Goal: Task Accomplishment & Management: Manage account settings

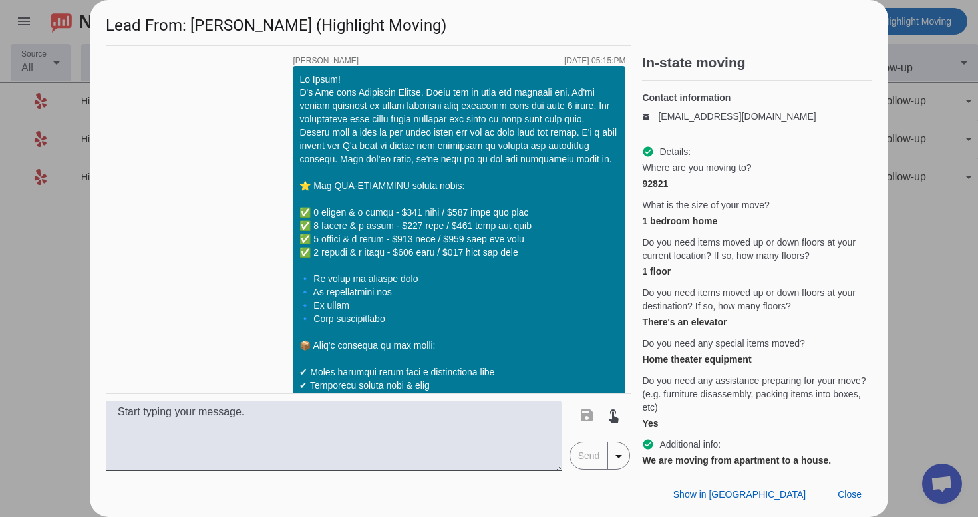
scroll to position [1350, 0]
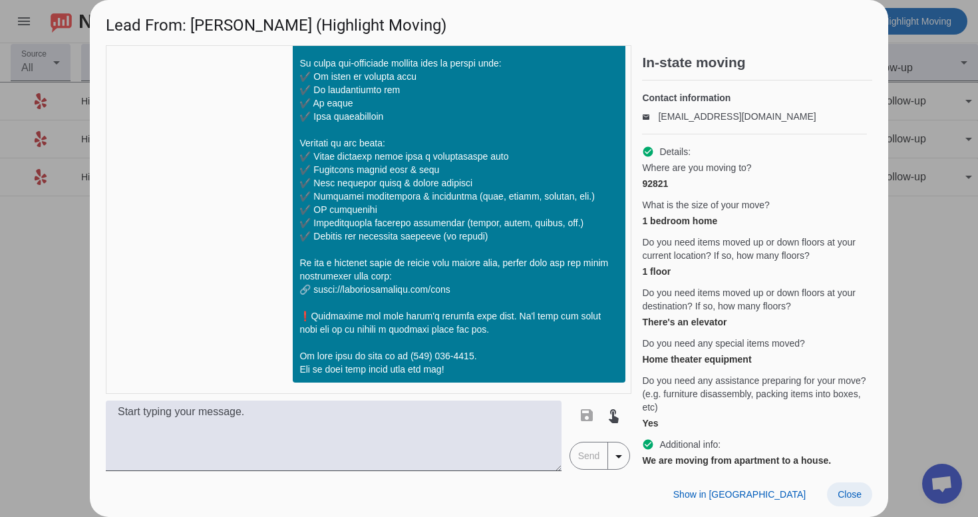
click at [849, 496] on span "Close" at bounding box center [850, 494] width 24 height 11
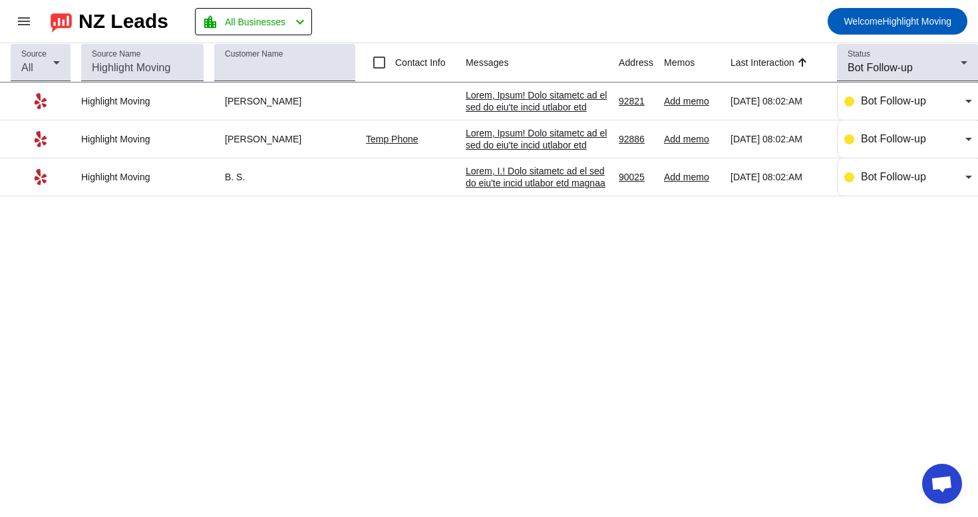
click at [573, 142] on div at bounding box center [537, 336] width 142 height 419
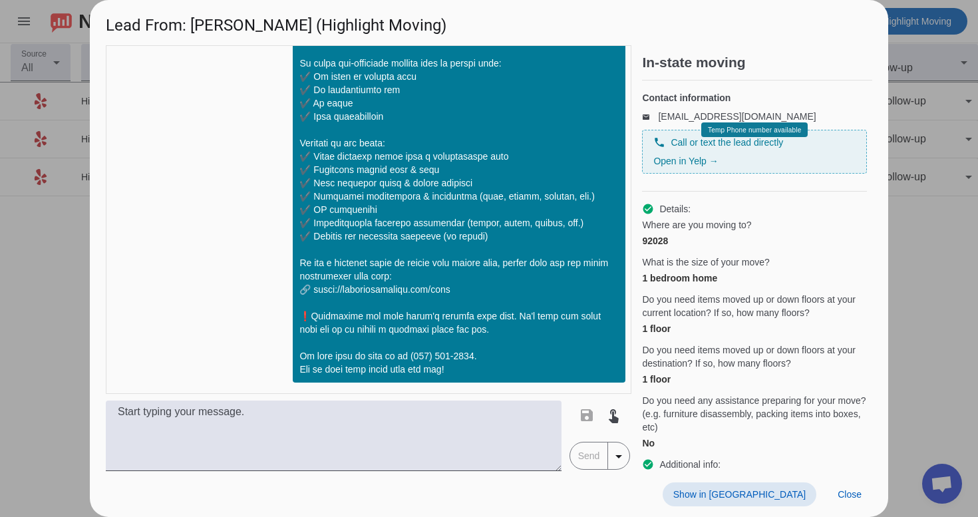
scroll to position [0, 0]
click at [863, 497] on span at bounding box center [849, 495] width 45 height 24
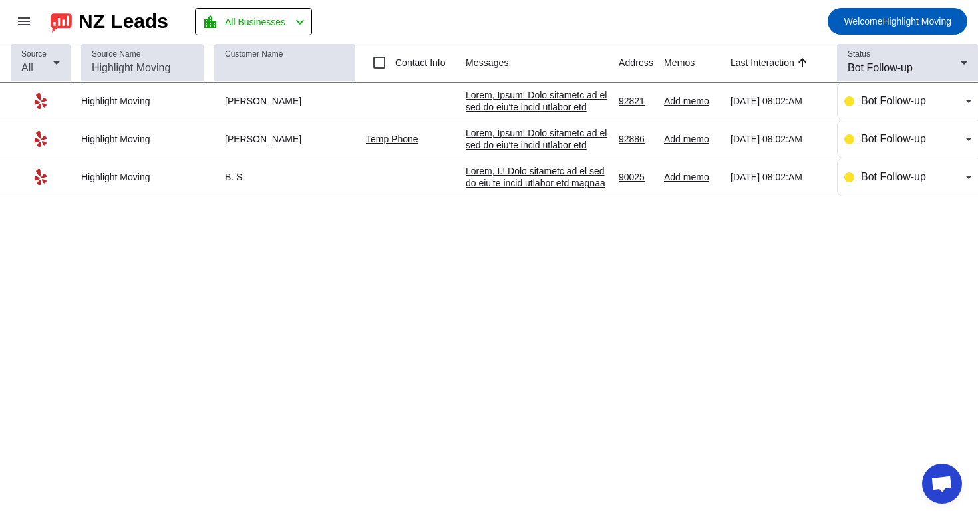
click at [580, 27] on mat-toolbar-row "menu NZ Leads location_city All Businesses chevron_left Welcome Highlight Moving" at bounding box center [489, 21] width 978 height 43
click at [520, 188] on div at bounding box center [537, 368] width 142 height 407
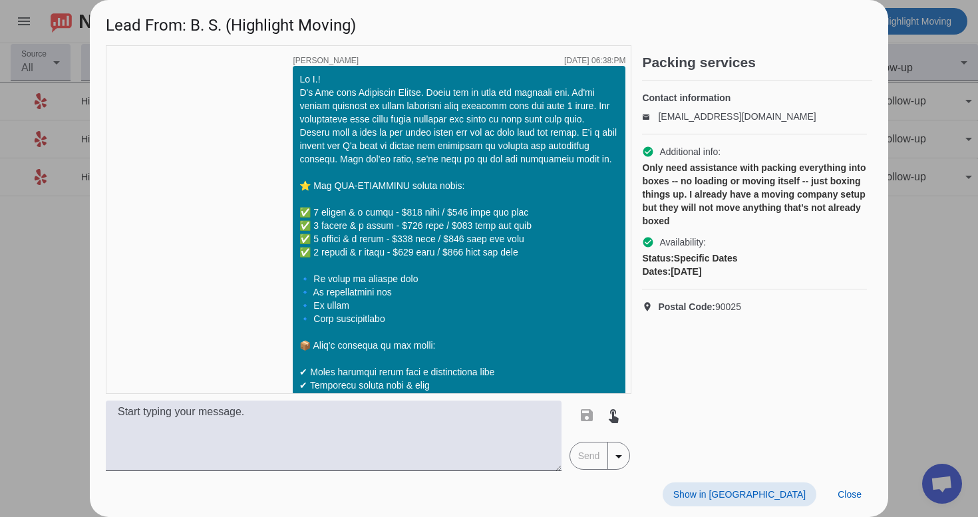
scroll to position [1350, 0]
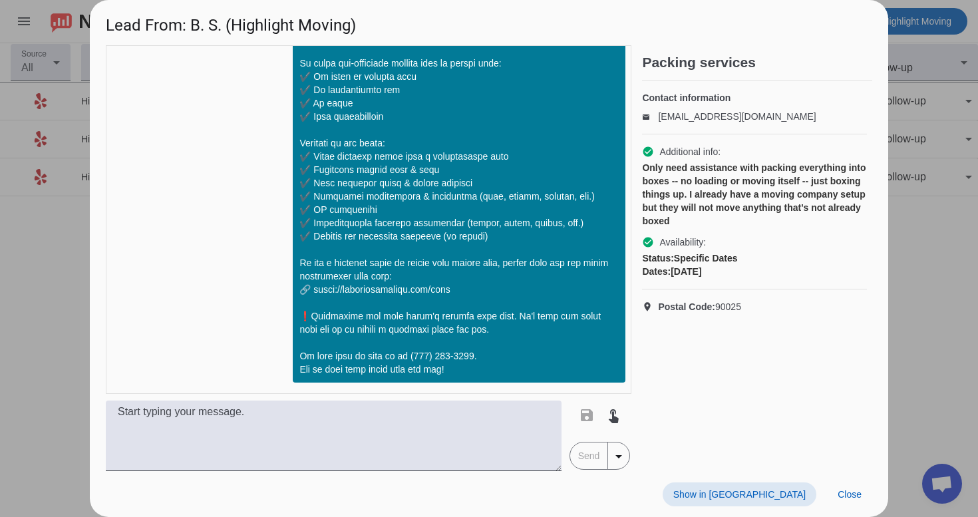
click at [765, 483] on span at bounding box center [740, 495] width 154 height 24
click at [853, 500] on span at bounding box center [849, 495] width 45 height 24
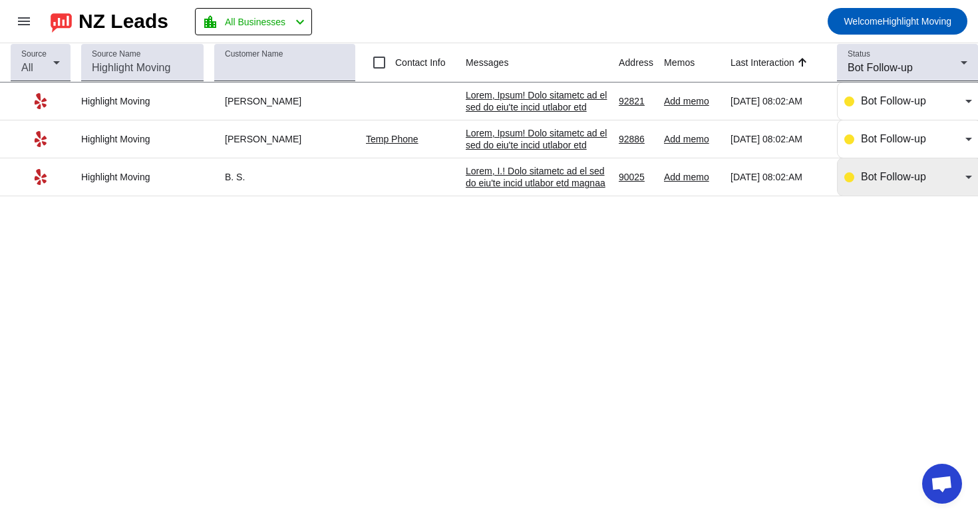
click at [883, 182] on span "Bot Follow-up" at bounding box center [893, 176] width 65 height 11
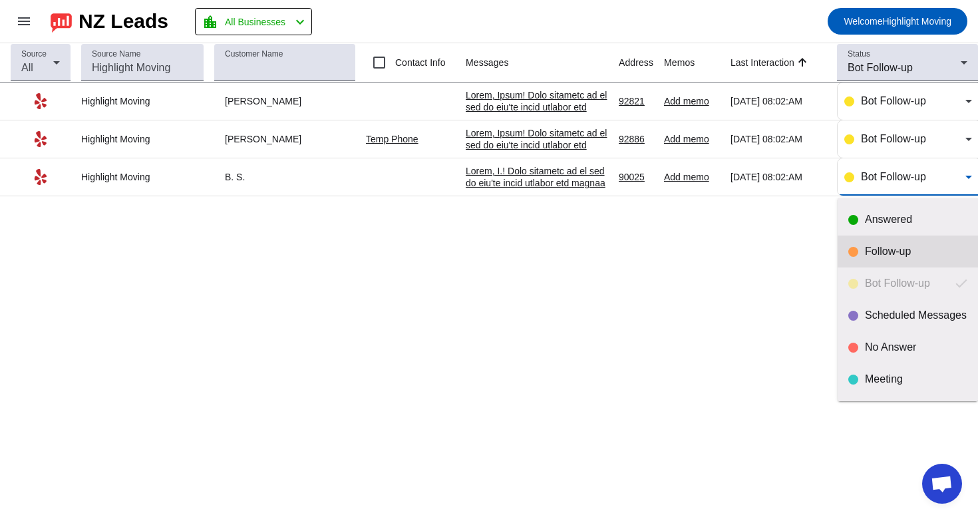
click at [868, 259] on mat-option "Follow-up" at bounding box center [908, 252] width 140 height 32
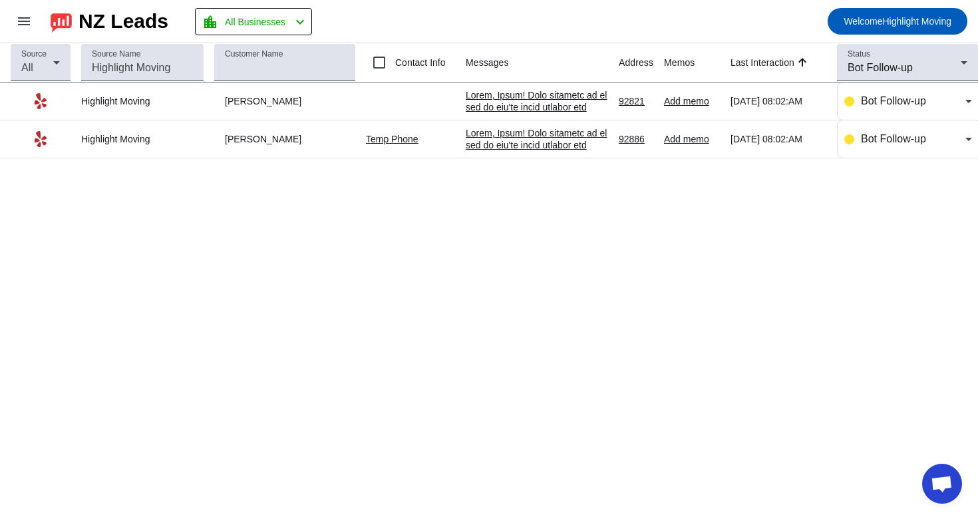
click at [544, 107] on div at bounding box center [537, 298] width 142 height 419
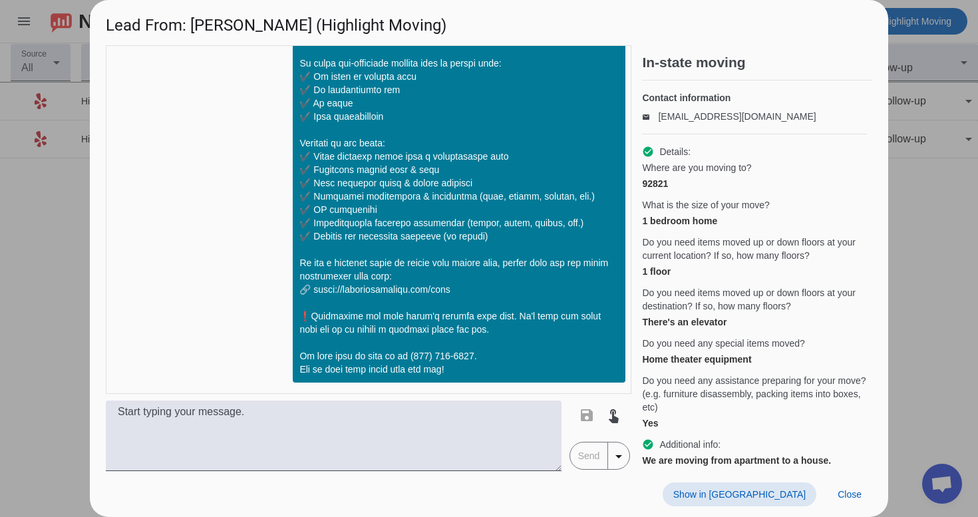
click at [779, 497] on span "Show in [GEOGRAPHIC_DATA]" at bounding box center [740, 494] width 132 height 11
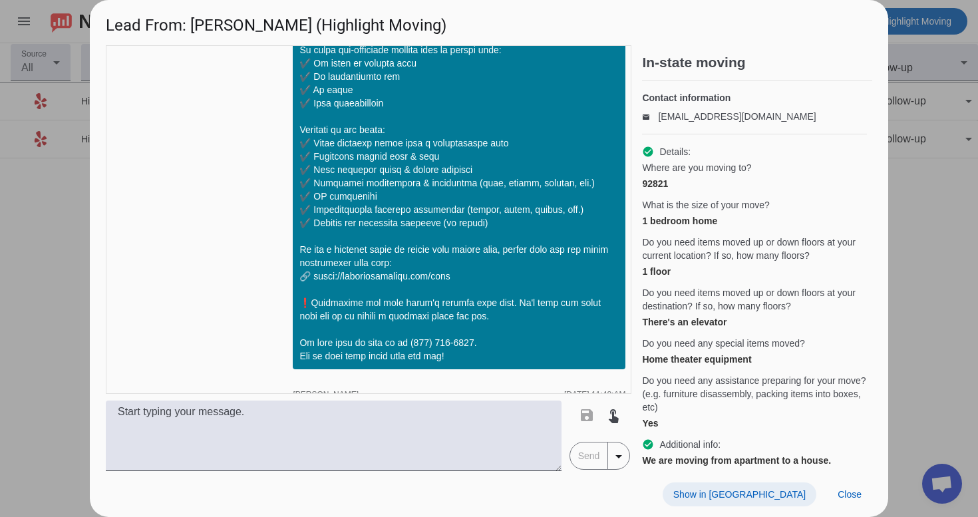
scroll to position [1744, 0]
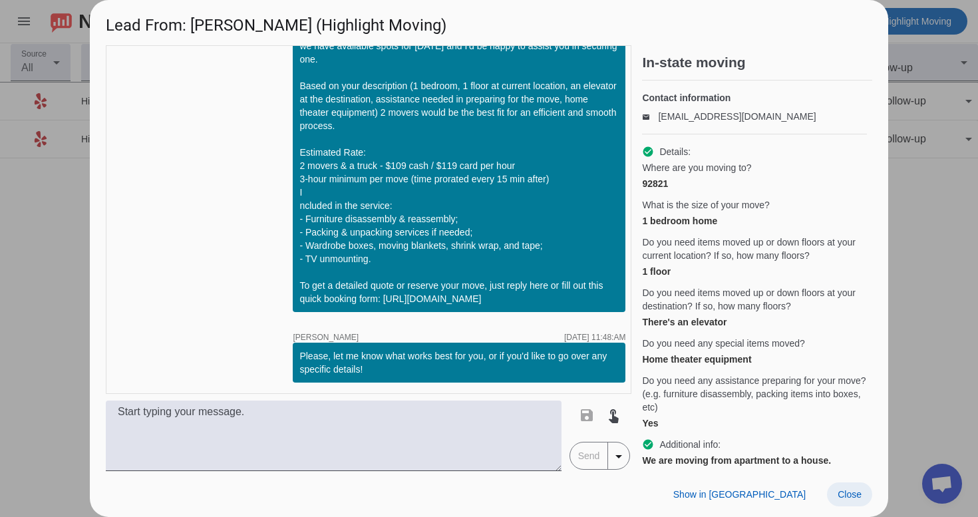
click at [840, 496] on span "Close" at bounding box center [850, 494] width 24 height 11
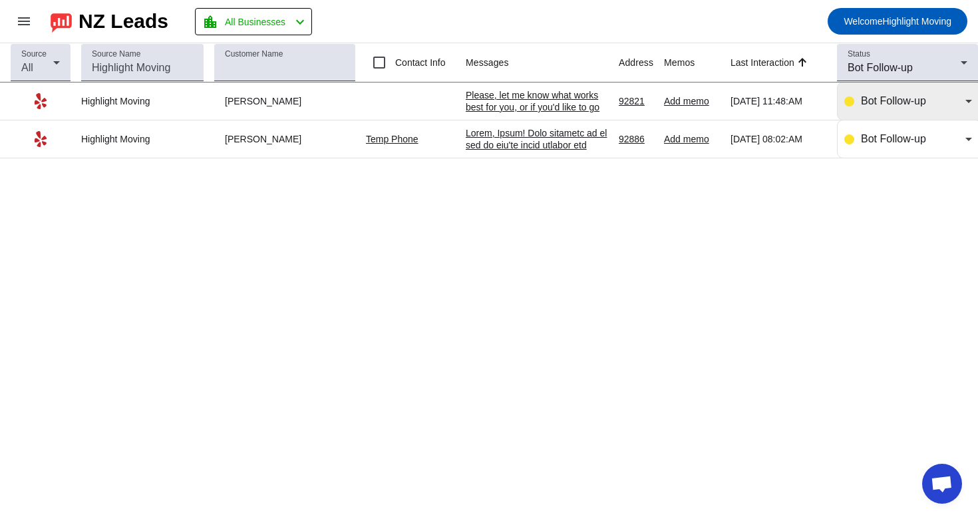
click at [884, 109] on mat-select "Bot Follow-up" at bounding box center [916, 101] width 111 height 16
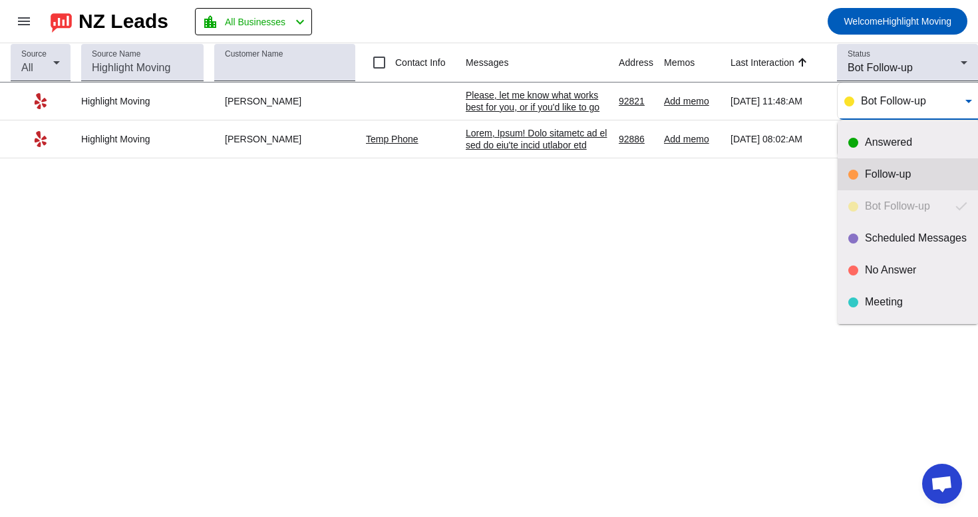
click at [874, 173] on div "Follow-up" at bounding box center [916, 174] width 102 height 13
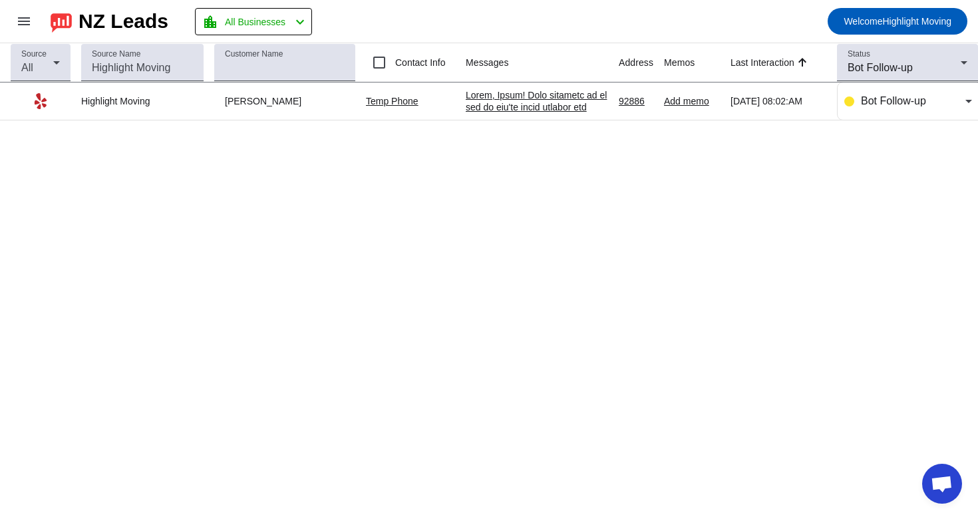
click at [558, 99] on div at bounding box center [537, 298] width 142 height 419
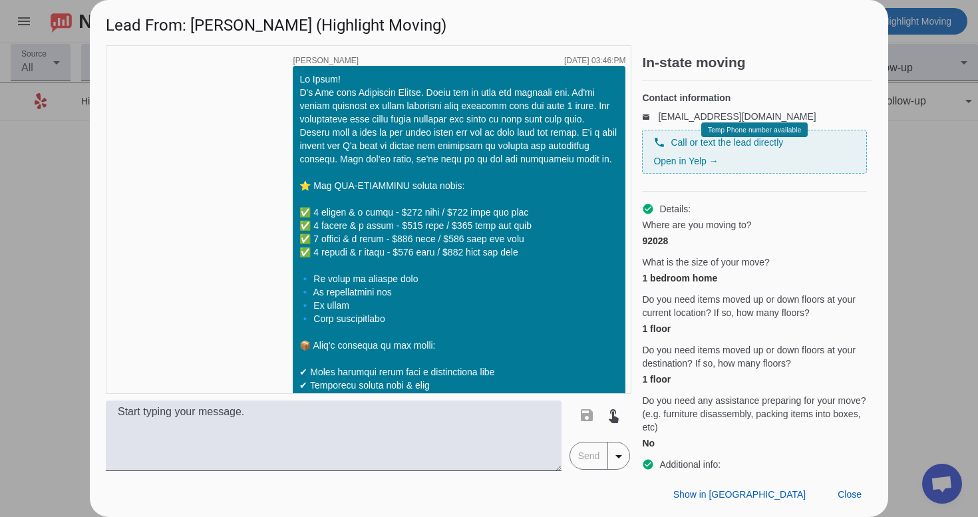
scroll to position [1434, 0]
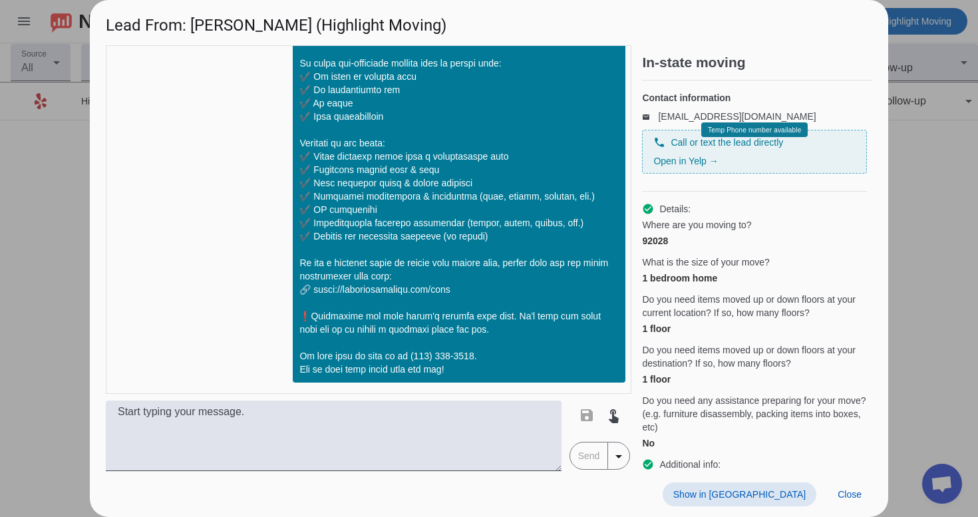
click at [776, 497] on span "Show in [GEOGRAPHIC_DATA]" at bounding box center [740, 494] width 132 height 11
click at [840, 499] on span "Close" at bounding box center [850, 494] width 24 height 11
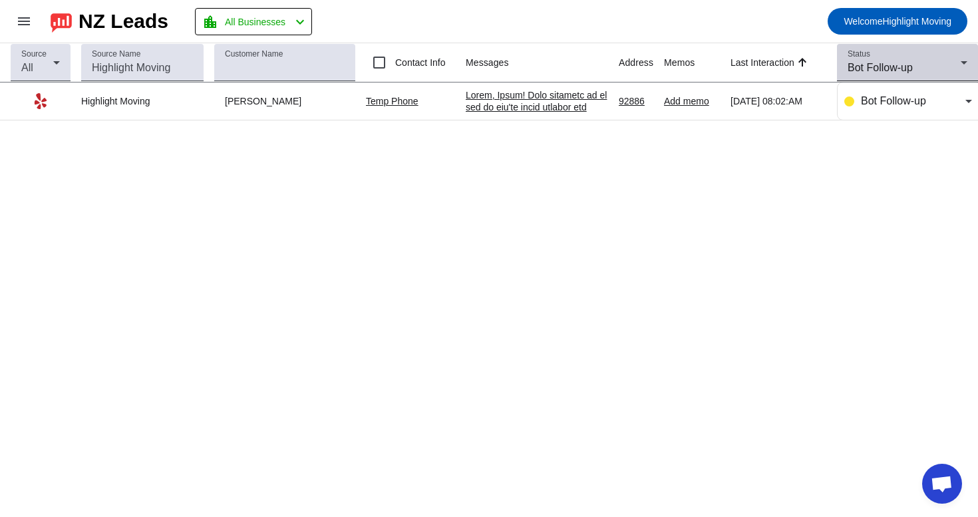
click at [886, 67] on span "Bot Follow-up" at bounding box center [880, 67] width 65 height 11
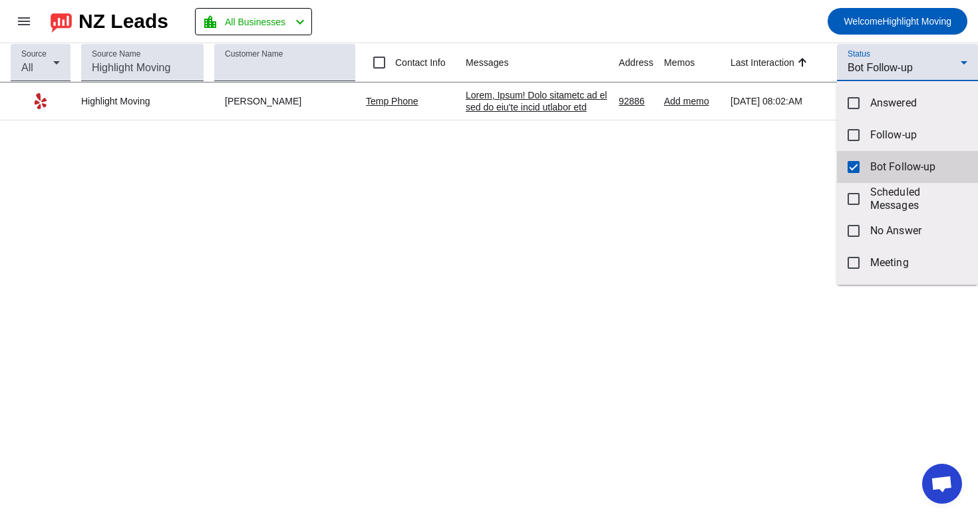
click at [855, 164] on mat-pseudo-checkbox at bounding box center [854, 167] width 12 height 12
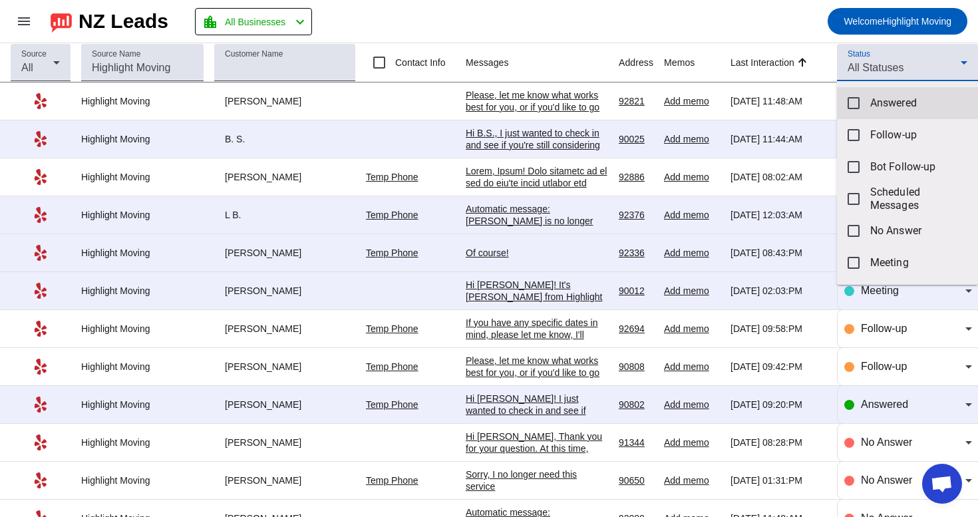
click at [877, 104] on span "Answered" at bounding box center [919, 103] width 97 height 13
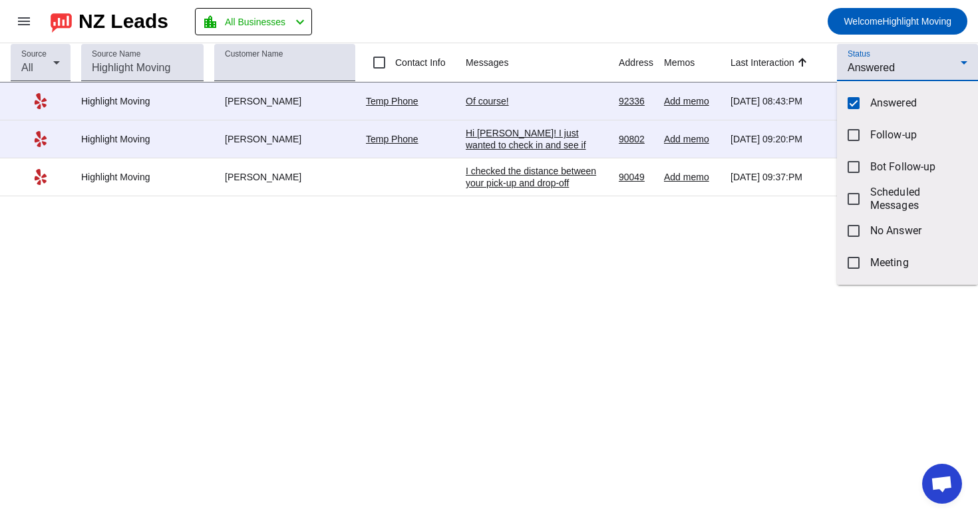
click at [739, 29] on div at bounding box center [489, 258] width 978 height 517
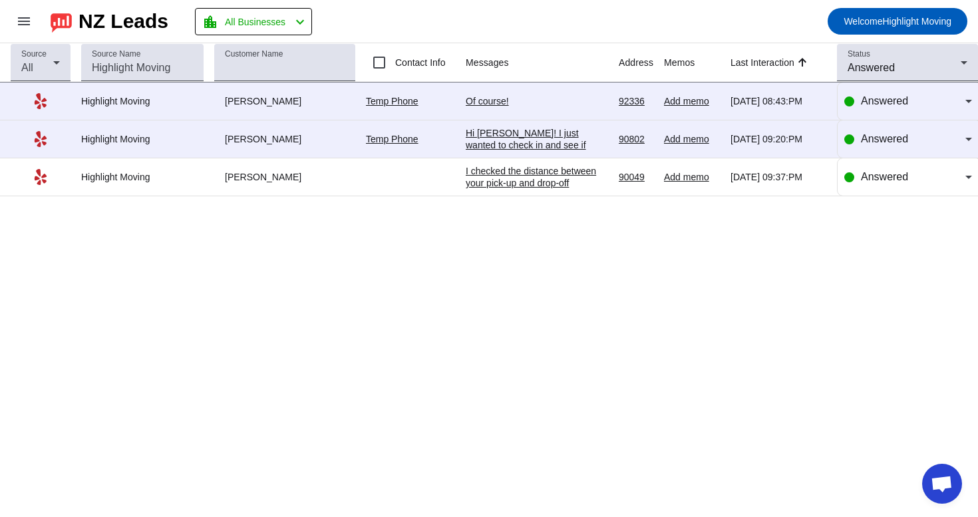
click at [576, 124] on td "Hi Shayla! I just wanted to check in and see if you're still considering the mo…" at bounding box center [542, 139] width 153 height 38
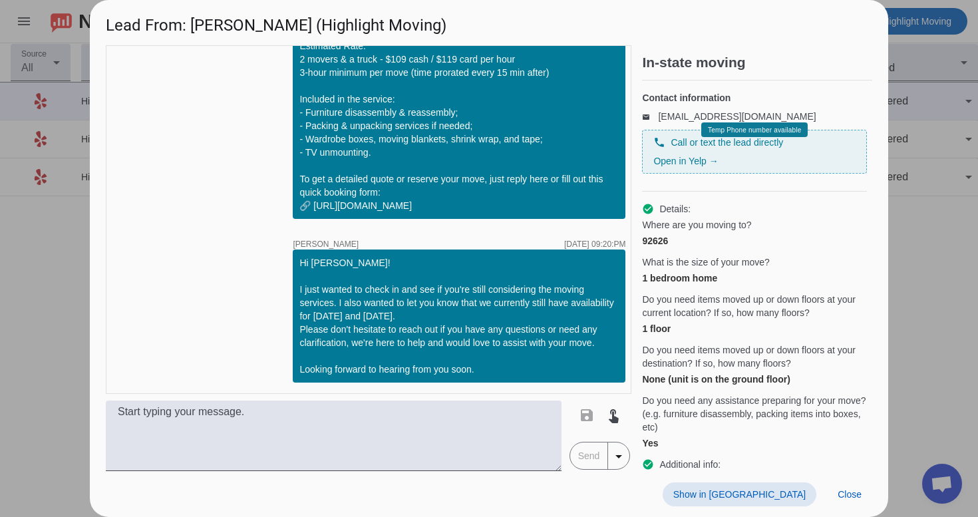
click at [795, 497] on span "Show in [GEOGRAPHIC_DATA]" at bounding box center [740, 494] width 132 height 11
click at [857, 493] on span "Close" at bounding box center [850, 494] width 24 height 11
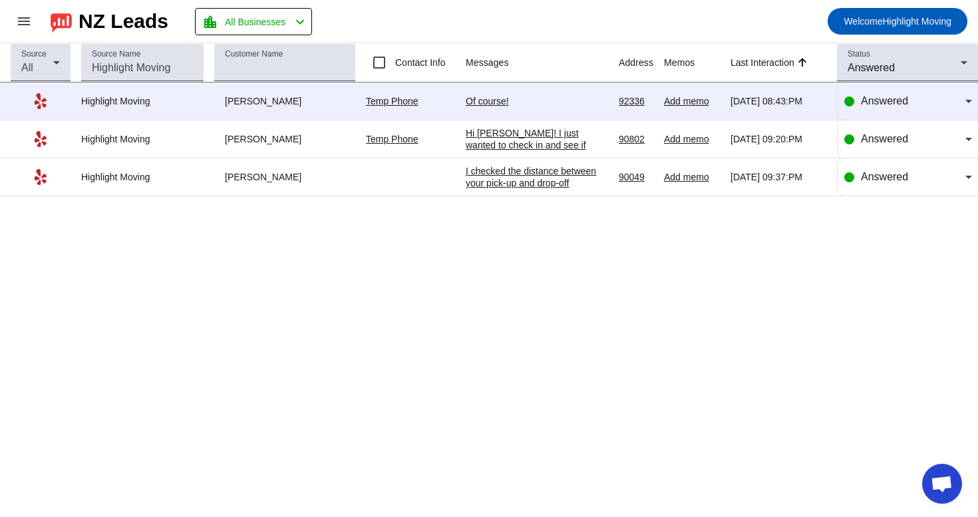
click at [703, 263] on div "Source All Source Name Customer Name Contact Info Messages Address Memos Last I…" at bounding box center [489, 280] width 978 height 474
click at [556, 183] on div "I checked the distance between your pick-up and drop-off addresses, and it's ap…" at bounding box center [537, 237] width 142 height 144
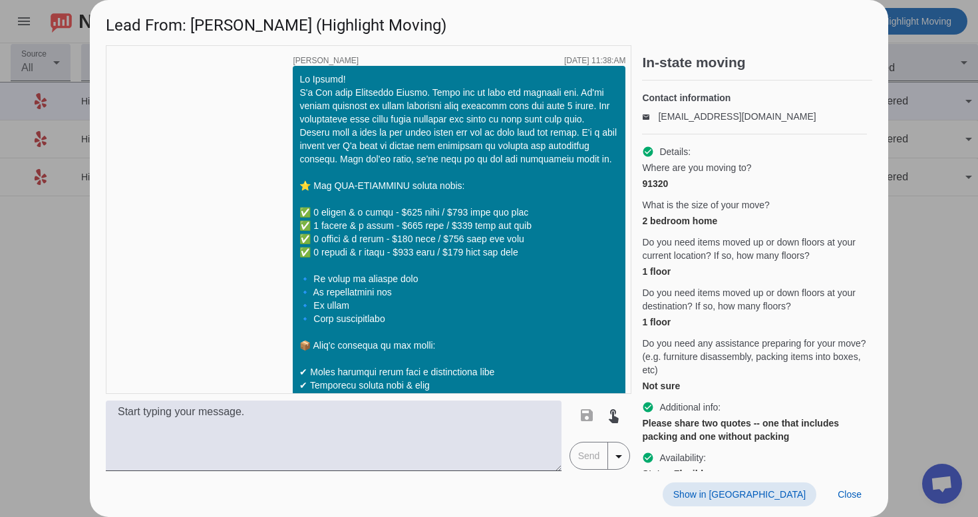
scroll to position [2035, 0]
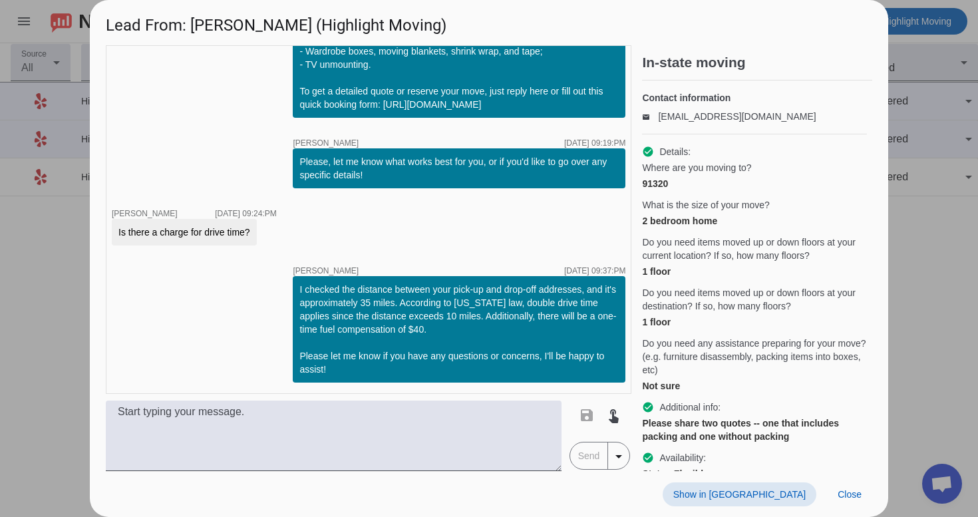
click at [798, 491] on span "Show in [GEOGRAPHIC_DATA]" at bounding box center [740, 494] width 132 height 11
click at [859, 489] on span "Close" at bounding box center [850, 494] width 24 height 11
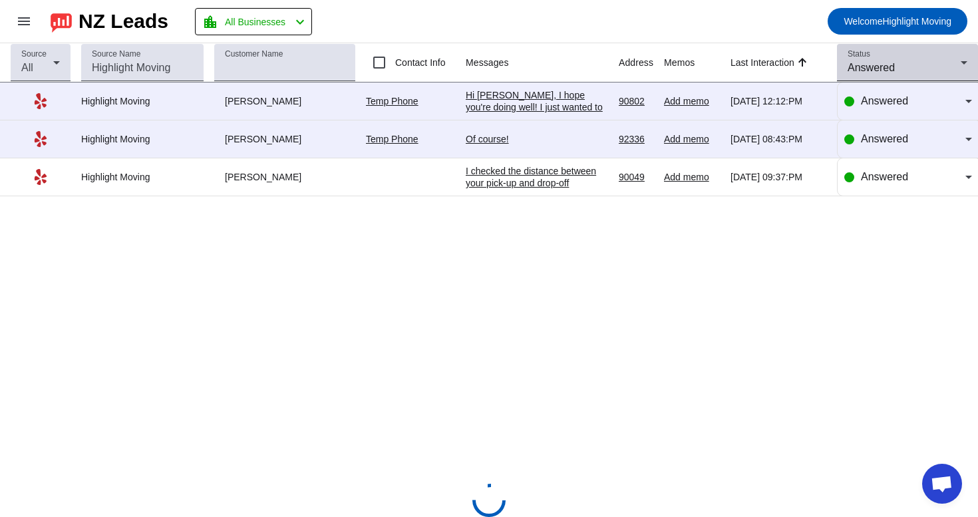
click at [902, 72] on div "Answered" at bounding box center [904, 68] width 113 height 16
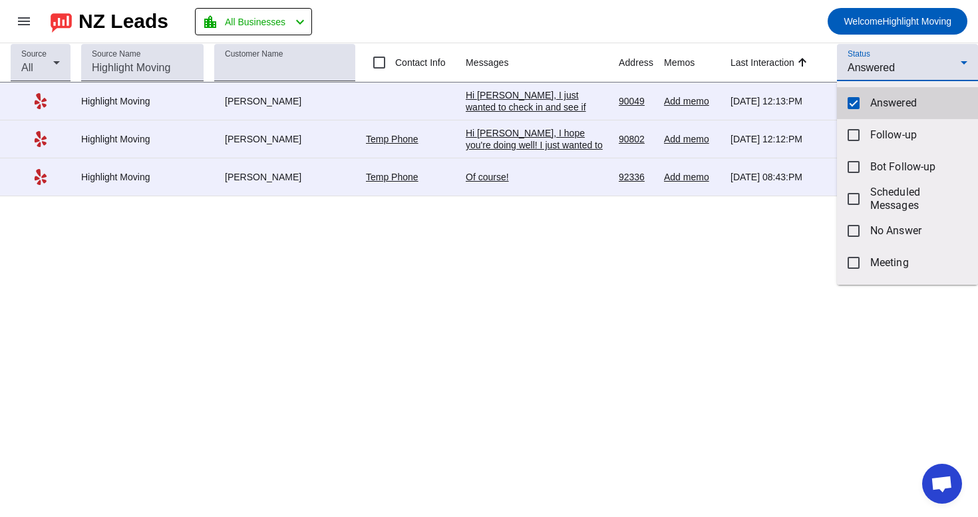
click at [872, 94] on mat-option "Answered" at bounding box center [907, 103] width 141 height 32
click at [887, 58] on div at bounding box center [489, 258] width 978 height 517
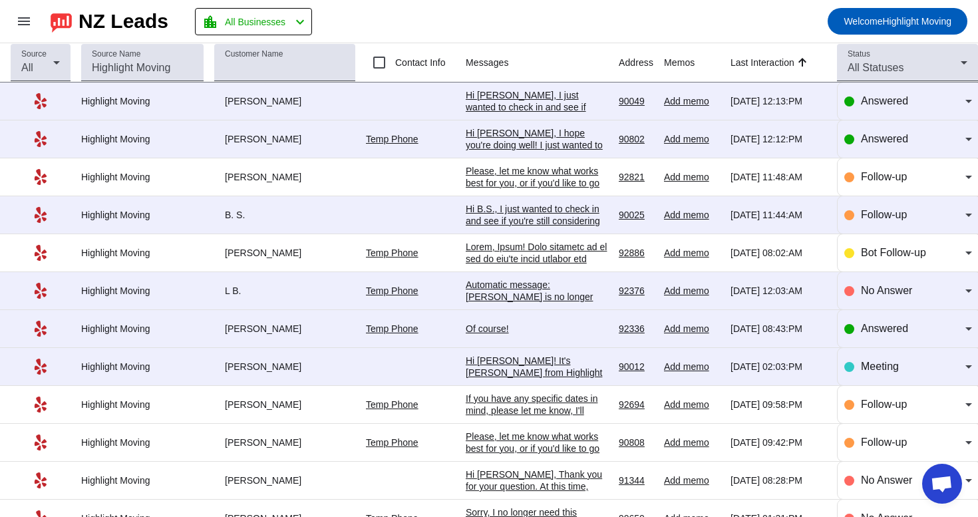
click at [887, 58] on div "Status All Statuses" at bounding box center [908, 62] width 120 height 37
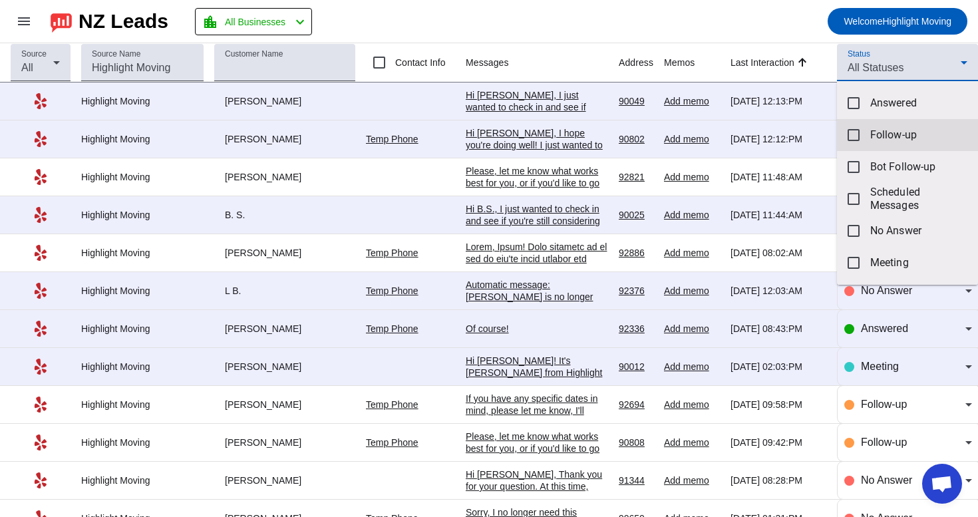
click at [880, 129] on span "Follow-up" at bounding box center [919, 134] width 97 height 13
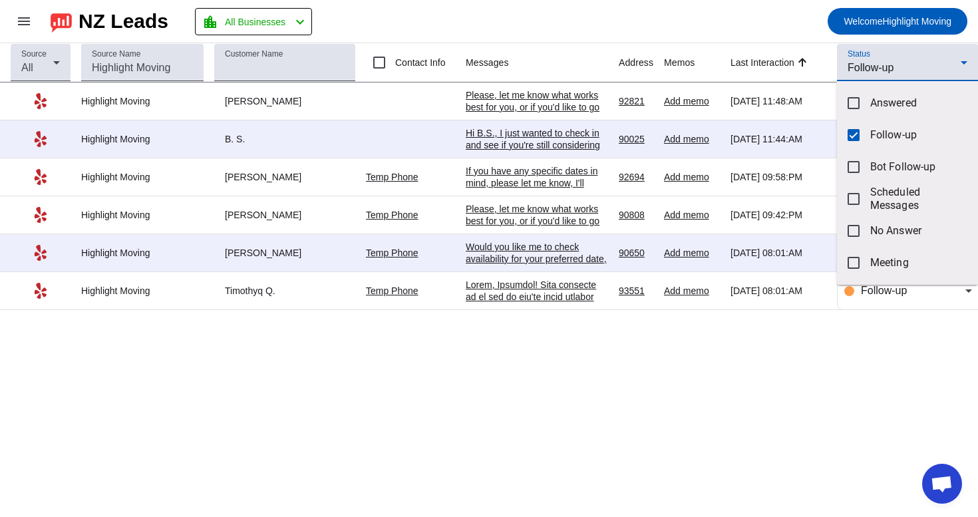
click at [681, 30] on div at bounding box center [489, 258] width 978 height 517
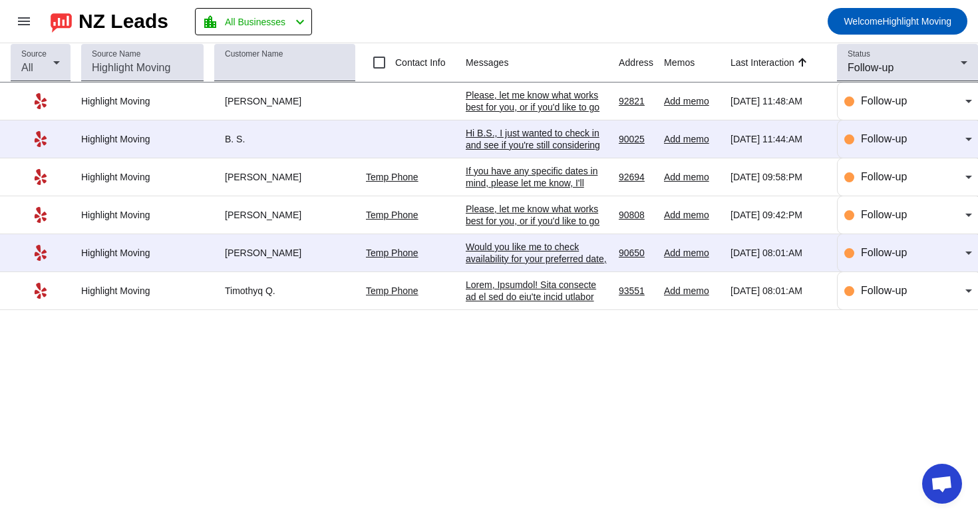
click at [532, 293] on div at bounding box center [537, 488] width 142 height 419
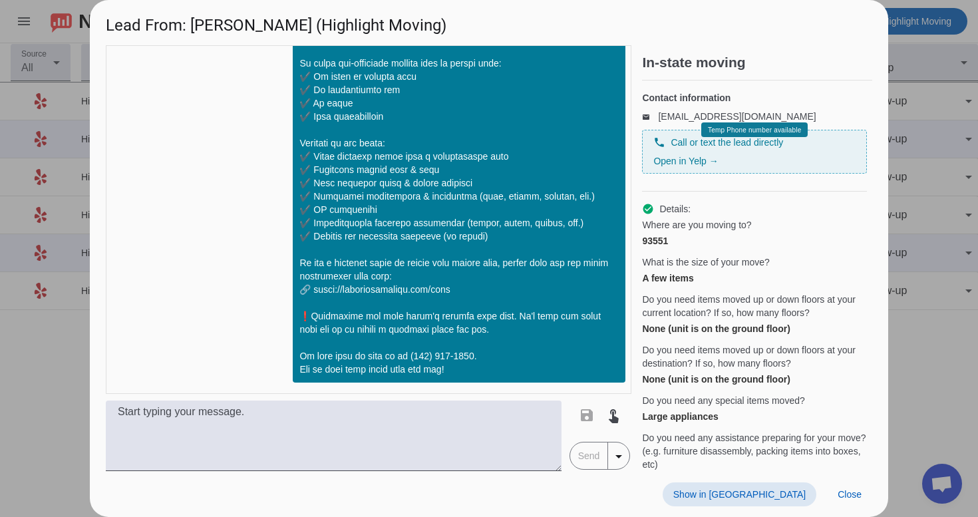
scroll to position [0, 0]
click at [779, 497] on span "Show in [GEOGRAPHIC_DATA]" at bounding box center [740, 494] width 132 height 11
click at [861, 491] on span "Close" at bounding box center [850, 494] width 24 height 11
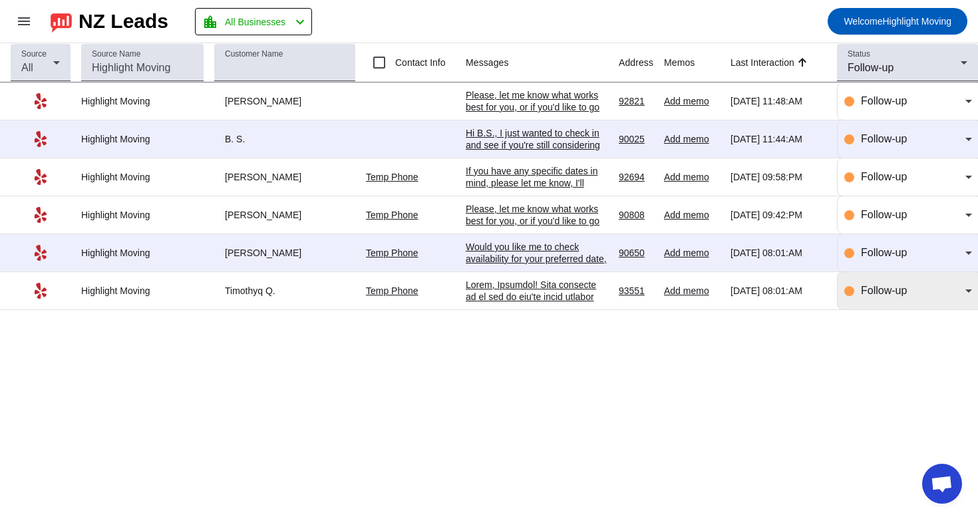
click at [913, 299] on div "Follow-up" at bounding box center [913, 291] width 104 height 16
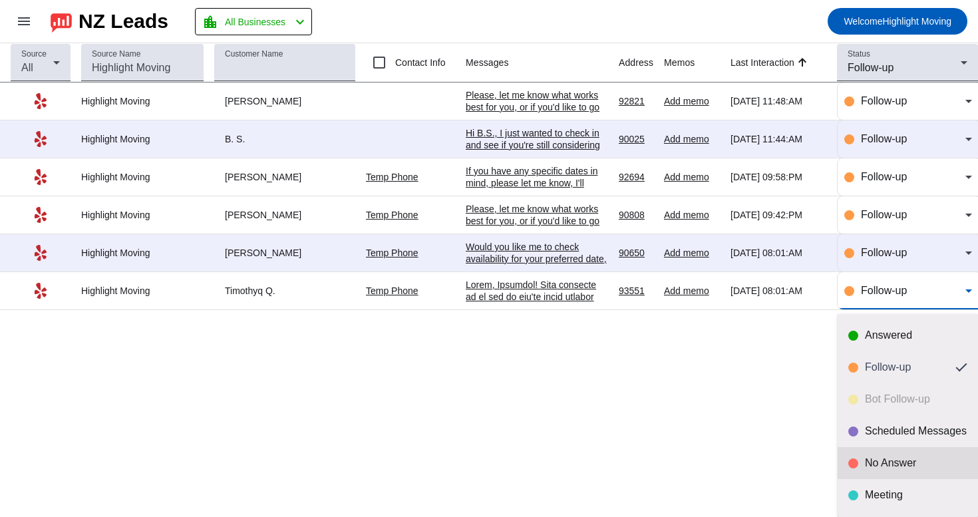
click at [864, 467] on div "No Answer" at bounding box center [908, 463] width 119 height 13
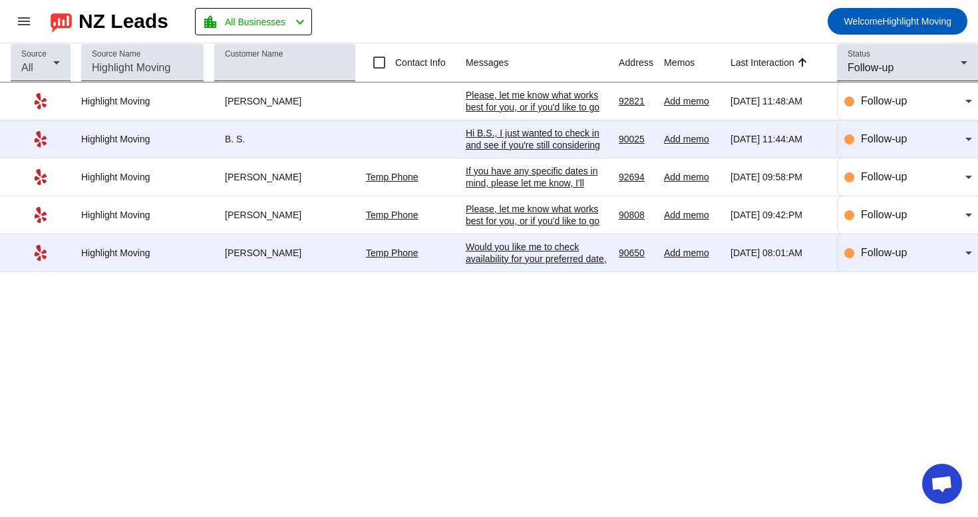
click at [499, 257] on div "Would you like me to check availability for your preferred date, or are you sti…" at bounding box center [537, 265] width 142 height 48
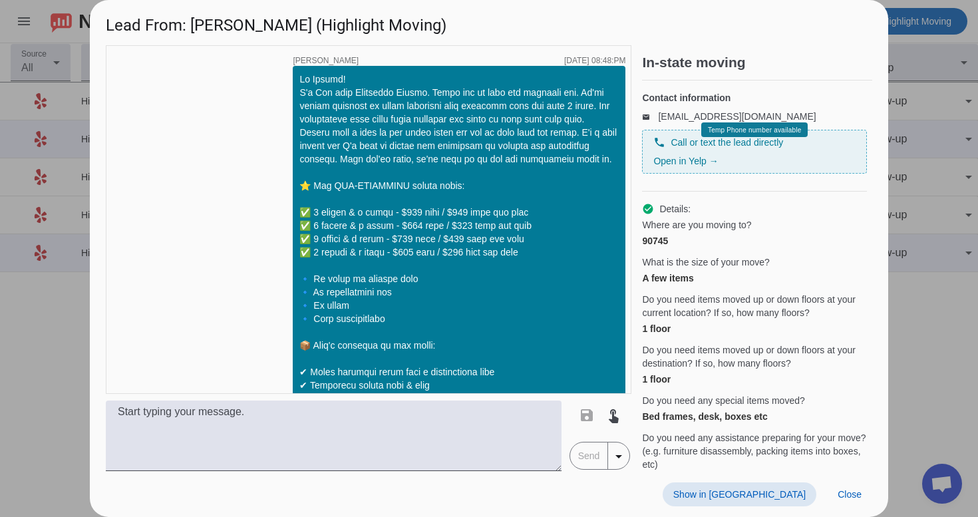
scroll to position [516, 0]
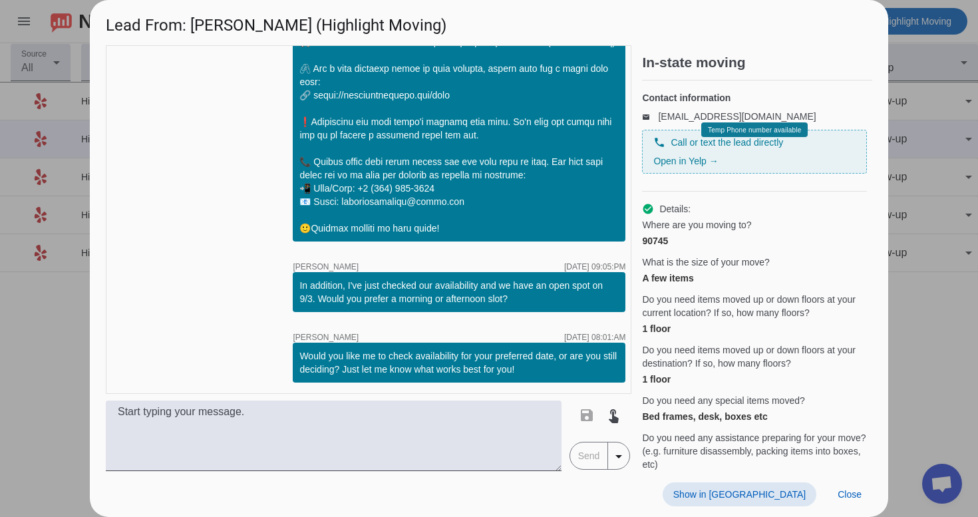
click at [766, 495] on span "Show in [GEOGRAPHIC_DATA]" at bounding box center [740, 494] width 132 height 11
click at [852, 505] on span at bounding box center [849, 495] width 45 height 24
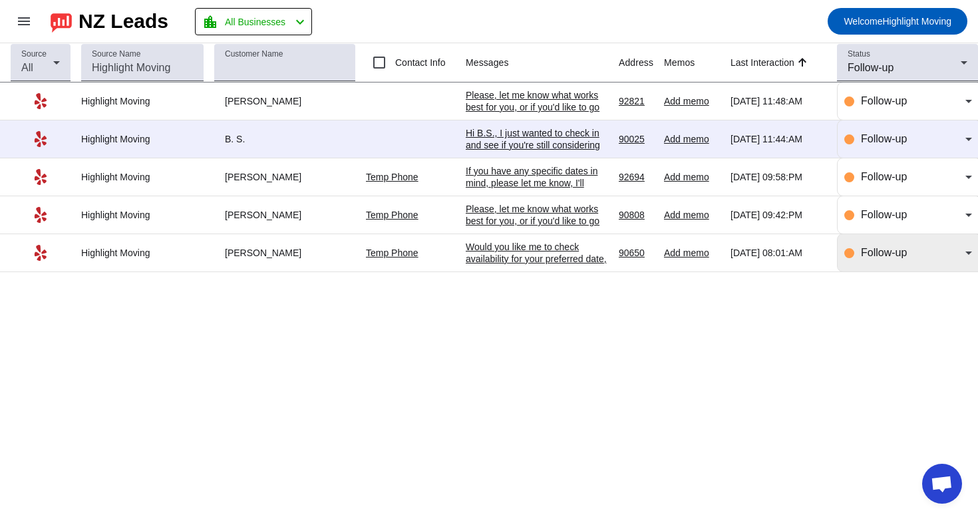
click at [918, 266] on div "Follow-up" at bounding box center [909, 252] width 128 height 37
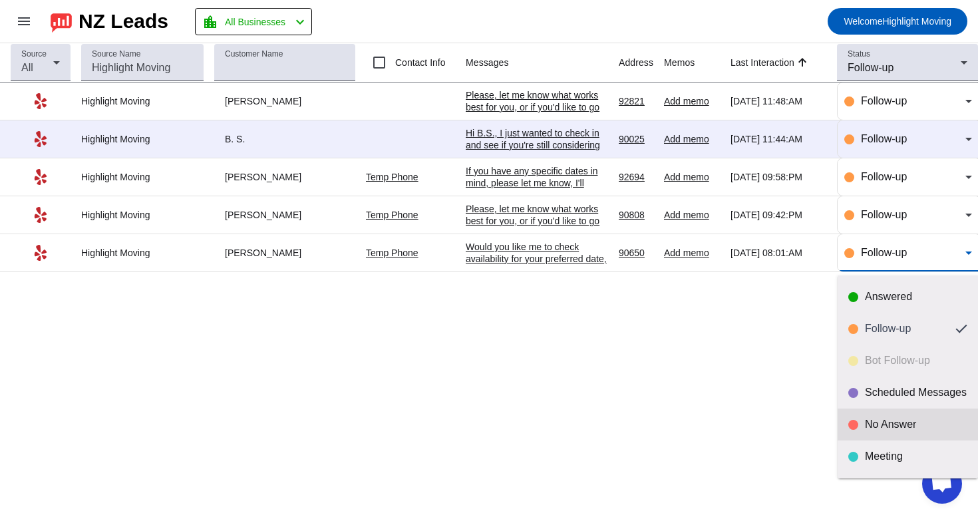
click at [861, 423] on div "No Answer" at bounding box center [908, 424] width 119 height 13
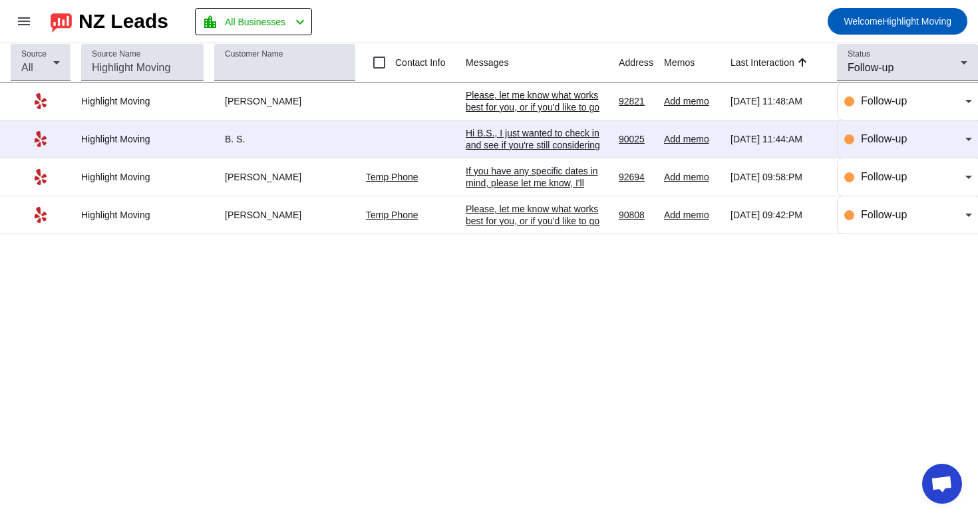
click at [538, 222] on div "Please, let me know what works best for you, or if you'd like to go over any sp…" at bounding box center [537, 221] width 142 height 36
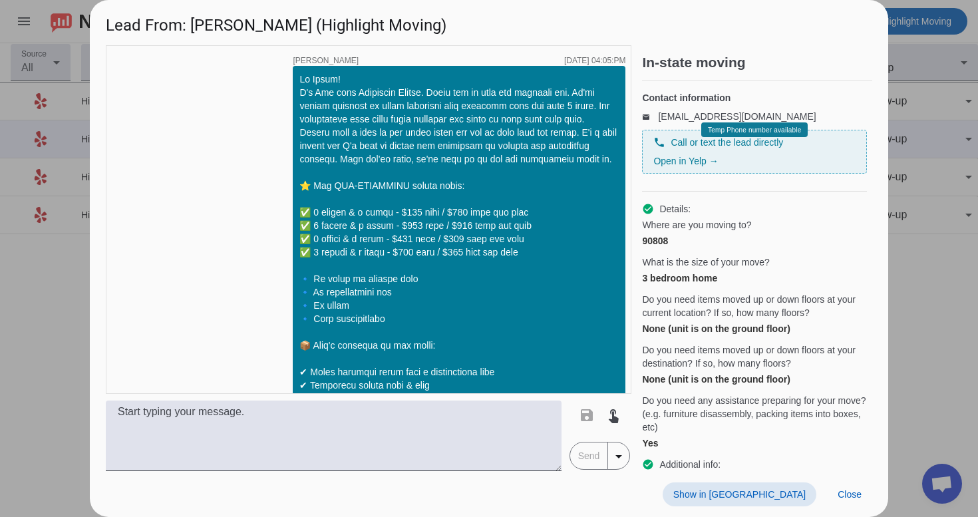
scroll to position [1084, 0]
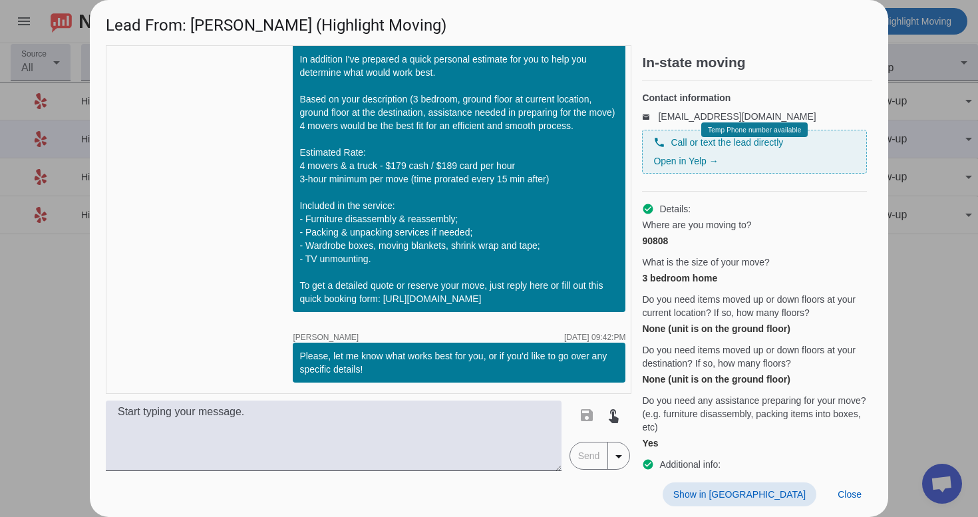
click at [786, 486] on span at bounding box center [740, 495] width 154 height 24
click at [325, 4] on h1 "Lead From: David S. (Highlight Moving)" at bounding box center [489, 22] width 799 height 45
click at [868, 499] on span at bounding box center [849, 495] width 45 height 24
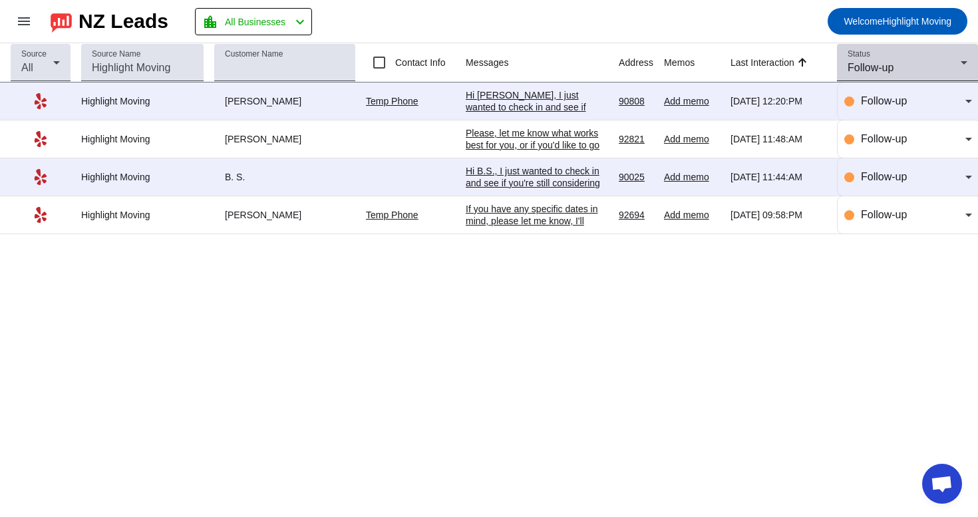
click at [905, 61] on div "Follow-up" at bounding box center [904, 68] width 113 height 16
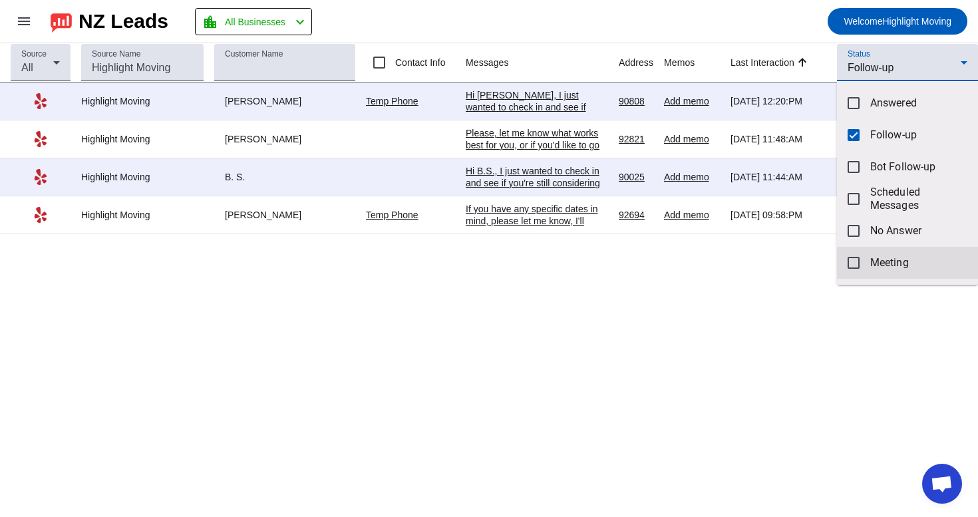
click at [858, 266] on mat-pseudo-checkbox at bounding box center [854, 263] width 12 height 12
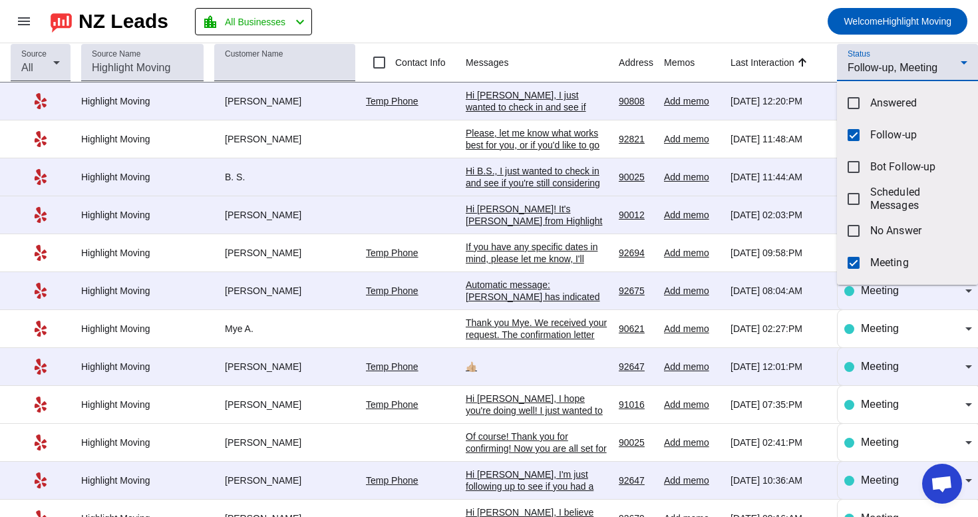
click at [725, 17] on div at bounding box center [489, 258] width 978 height 517
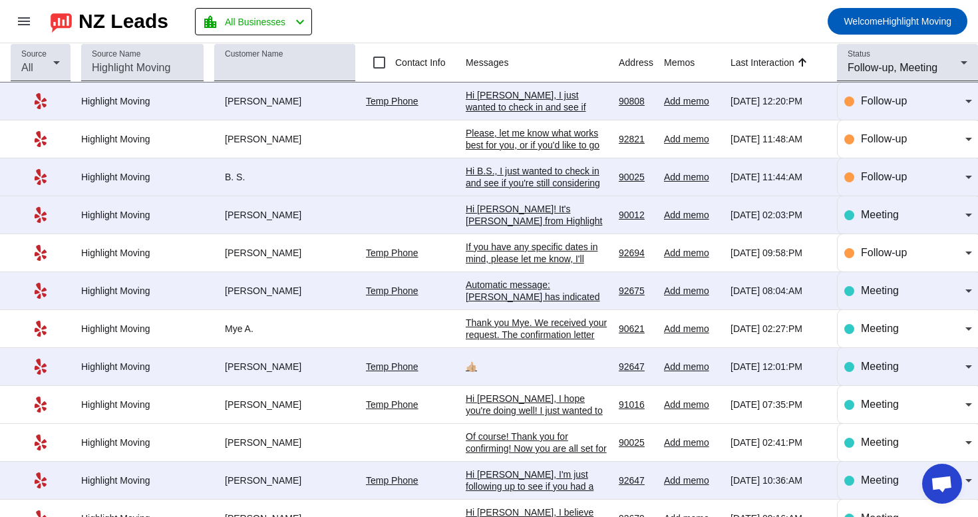
click at [563, 417] on div "Hi Robbi, I hope you're doing well! I just wanted to follow up and see if you'r…" at bounding box center [537, 483] width 142 height 180
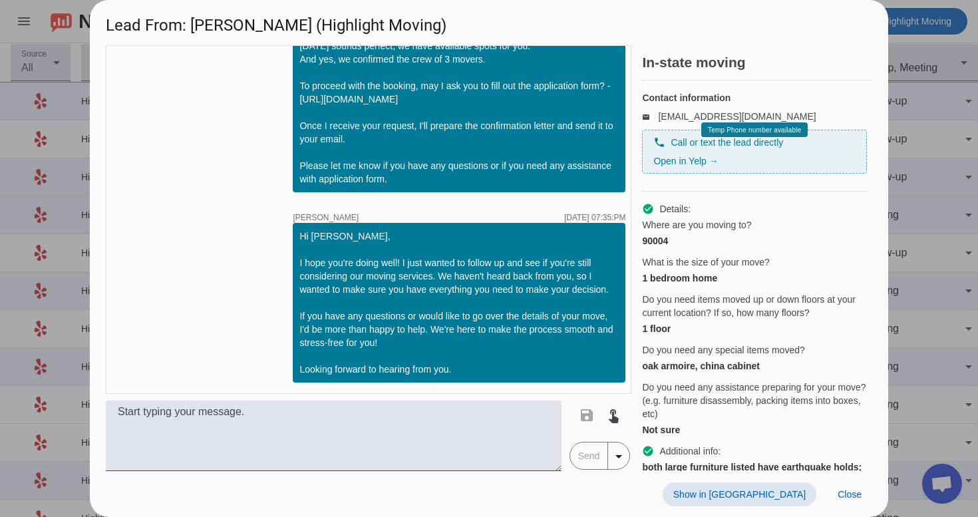
scroll to position [2905, 0]
click at [849, 496] on span "Close" at bounding box center [850, 494] width 24 height 11
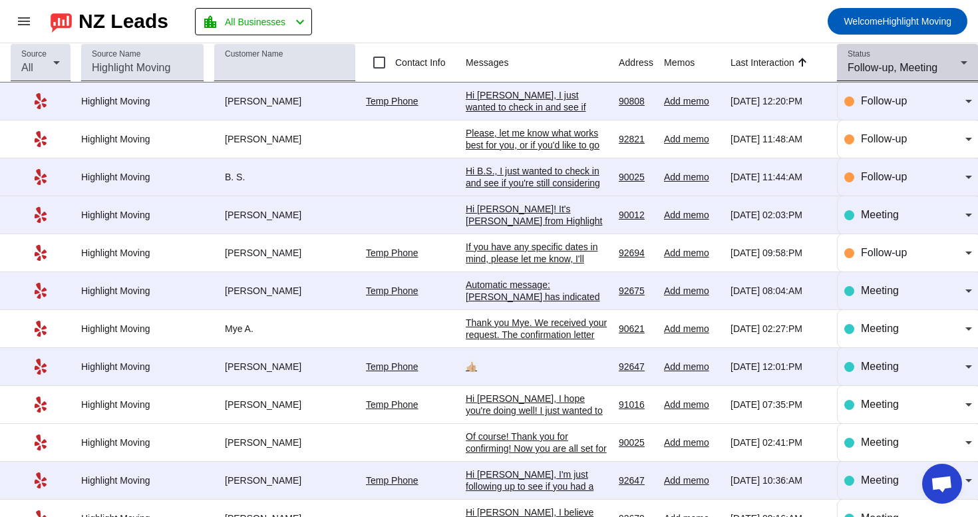
click at [899, 73] on span "Follow-up, Meeting" at bounding box center [893, 67] width 90 height 11
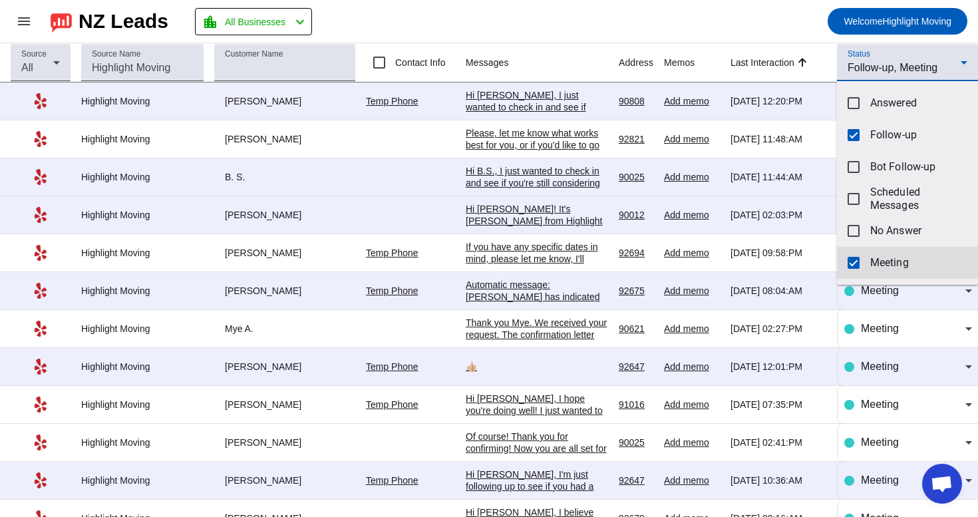
click at [859, 261] on mat-pseudo-checkbox at bounding box center [854, 263] width 12 height 12
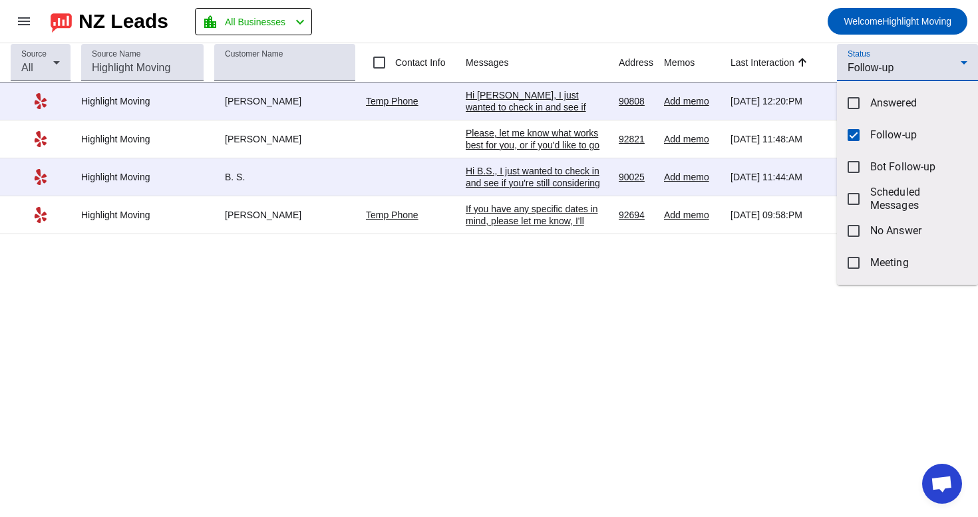
click at [555, 282] on div at bounding box center [489, 258] width 978 height 517
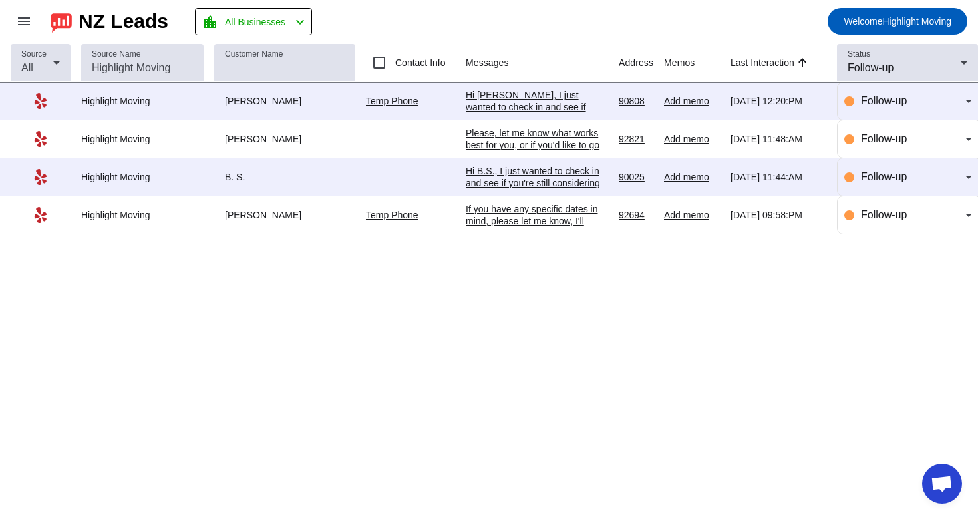
click at [556, 219] on div "If you have any specific dates in mind, please let me know, I'll check the avai…" at bounding box center [537, 221] width 142 height 36
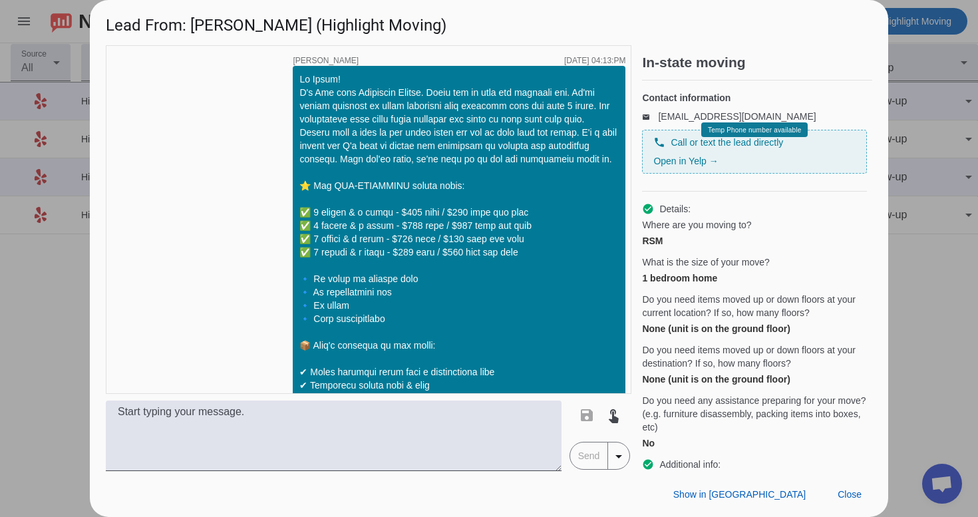
scroll to position [1044, 0]
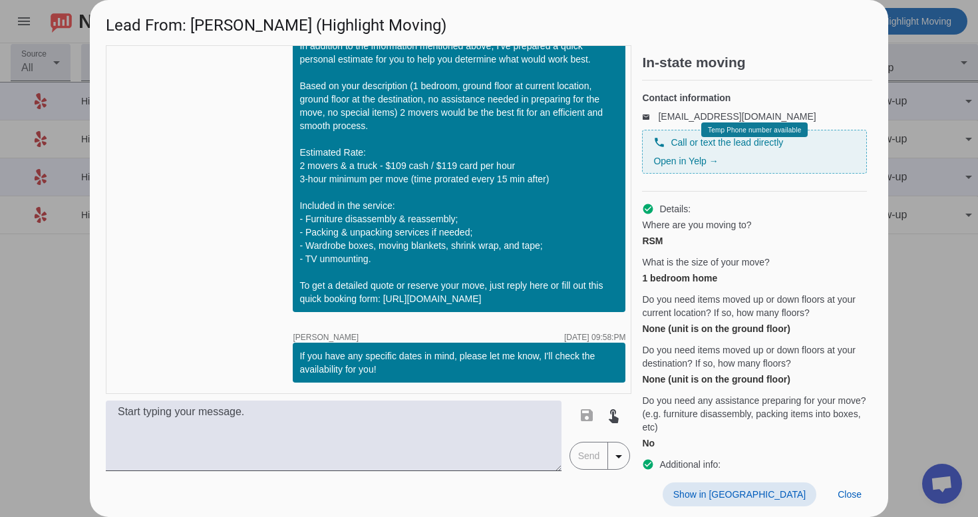
click at [777, 497] on span "Show in [GEOGRAPHIC_DATA]" at bounding box center [740, 494] width 132 height 11
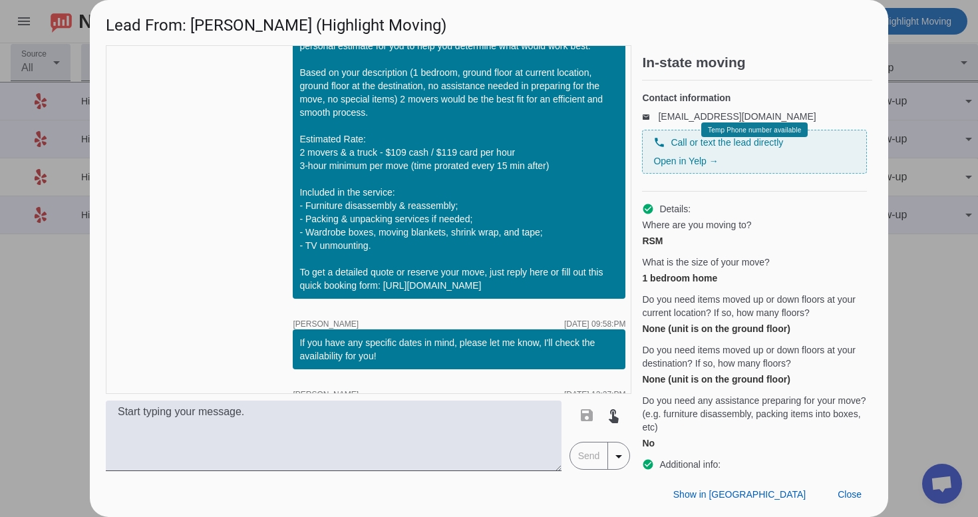
scroll to position [1194, 0]
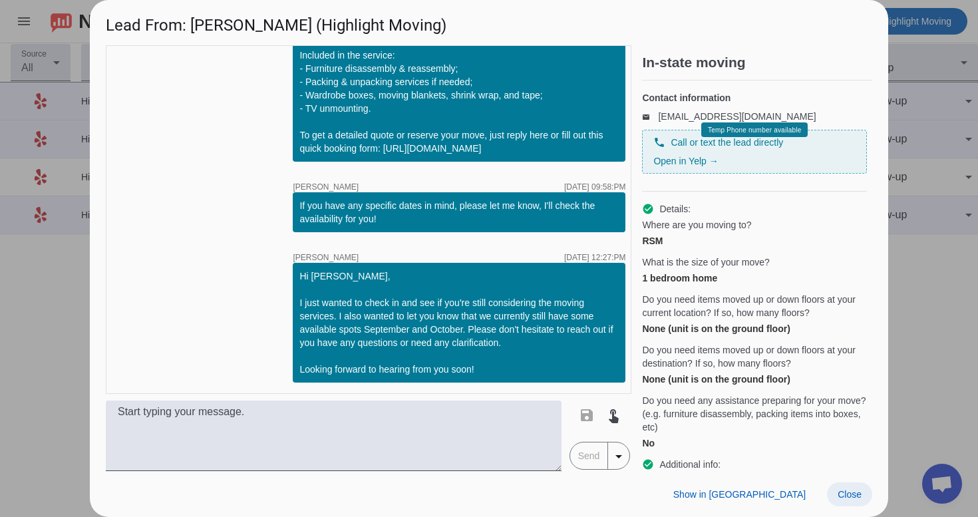
click at [867, 484] on span at bounding box center [849, 495] width 45 height 24
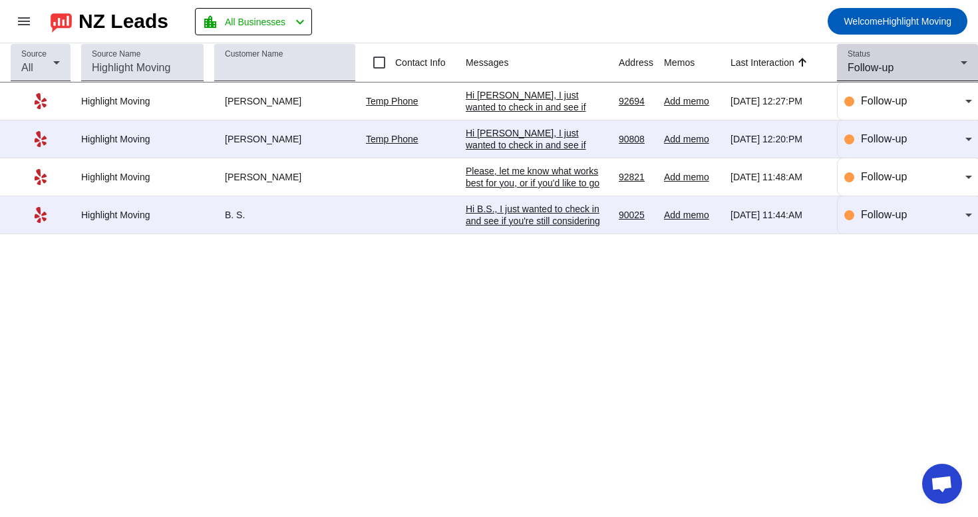
click at [849, 63] on span "Follow-up" at bounding box center [871, 67] width 46 height 11
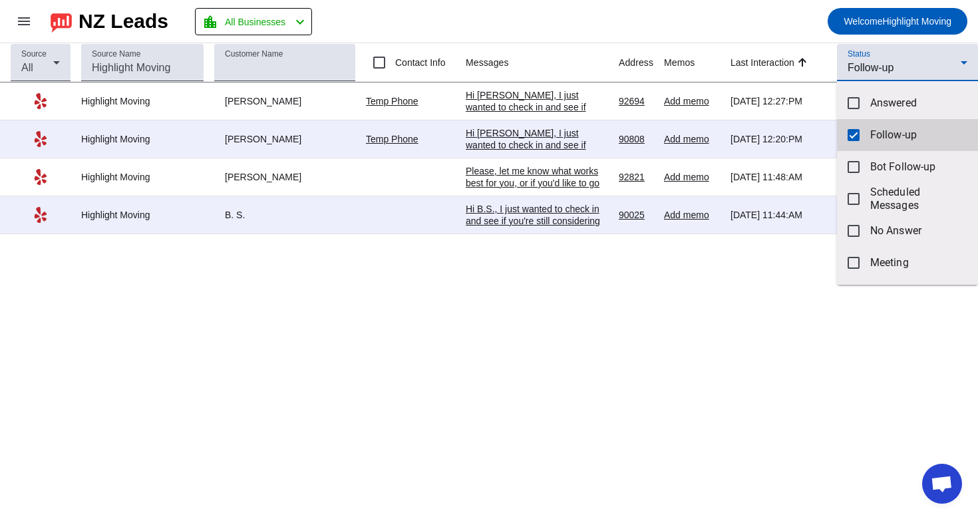
click at [853, 132] on mat-pseudo-checkbox at bounding box center [854, 135] width 12 height 12
